Goal: Task Accomplishment & Management: Manage account settings

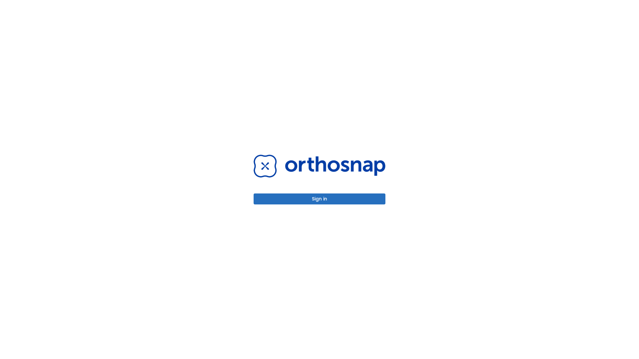
click at [319, 199] on button "Sign in" at bounding box center [319, 199] width 132 height 11
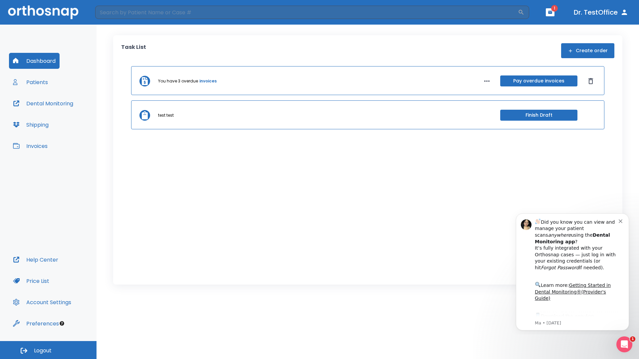
click at [48, 350] on span "Logout" at bounding box center [43, 350] width 18 height 7
